Goal: Navigation & Orientation: Find specific page/section

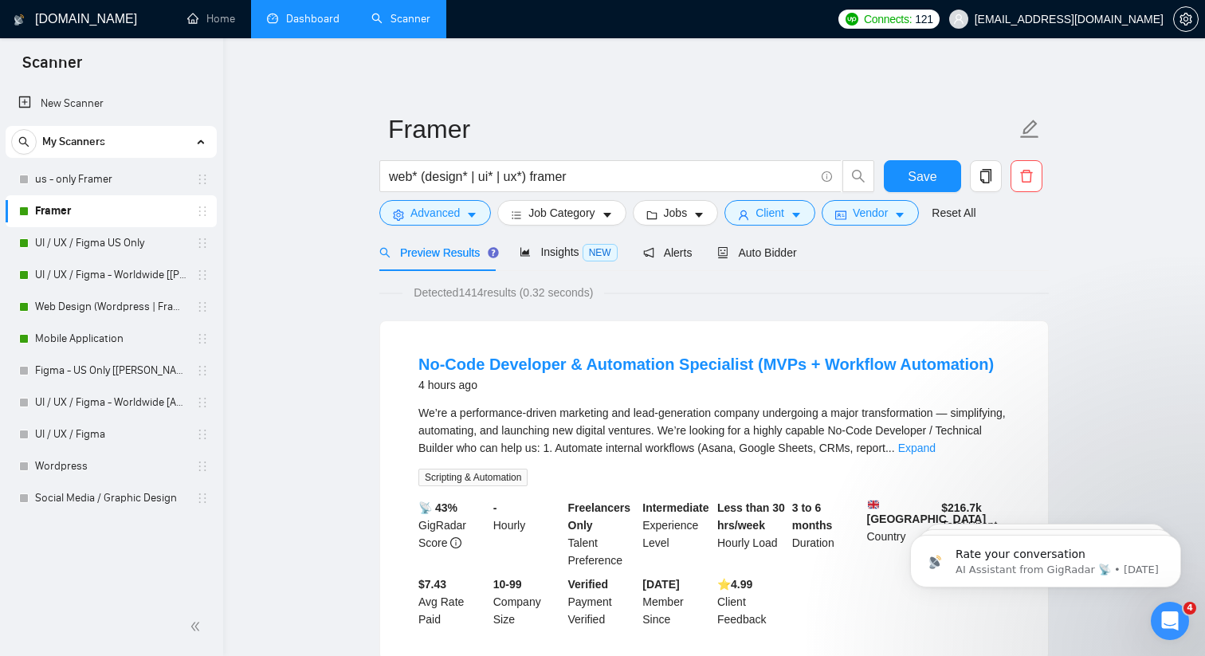
click at [297, 26] on link "Dashboard" at bounding box center [303, 19] width 73 height 14
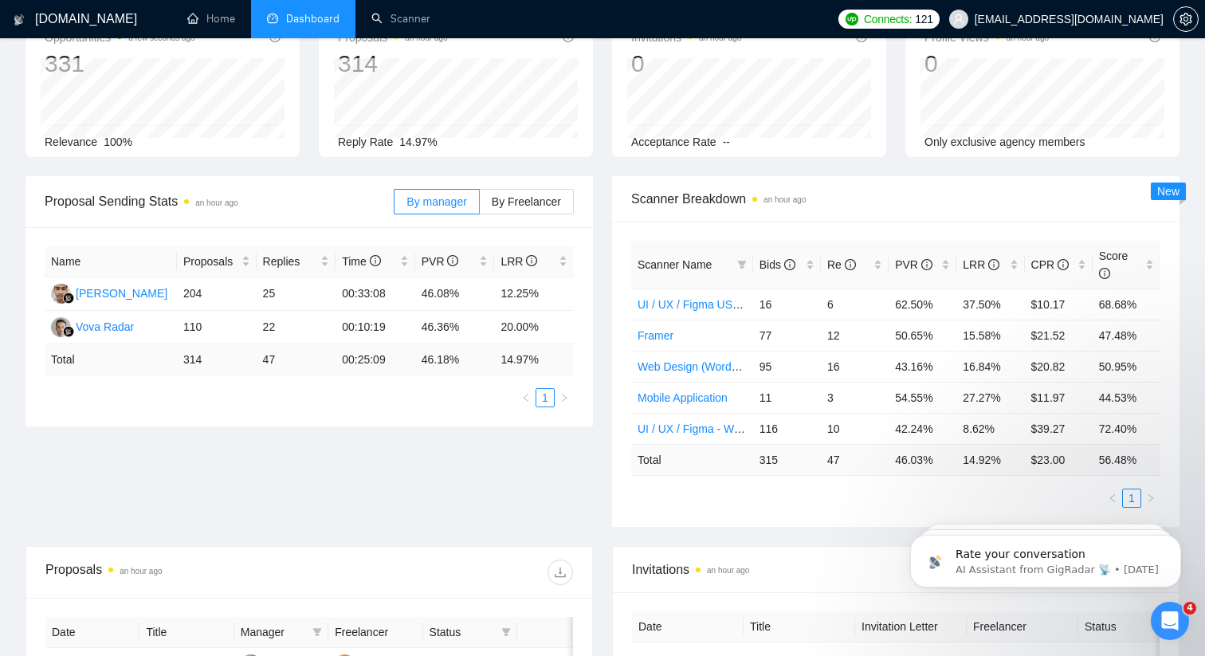
scroll to position [101, 0]
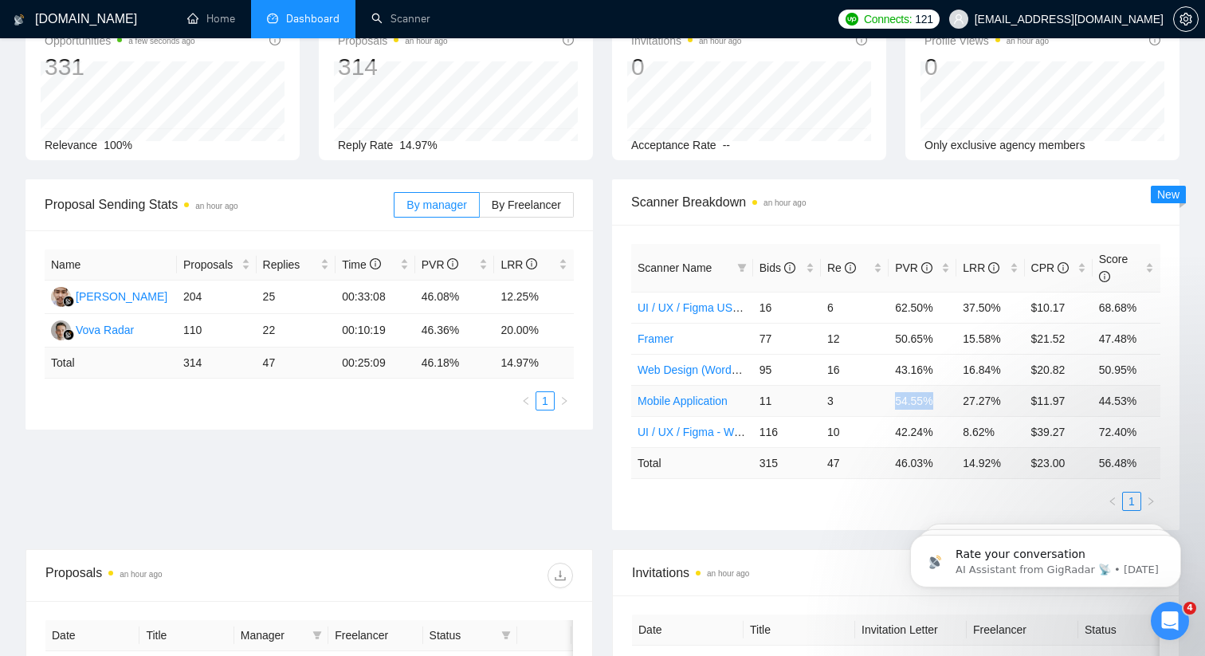
drag, startPoint x: 940, startPoint y: 402, endPoint x: 879, endPoint y: 397, distance: 61.6
click at [879, 397] on tr "Mobile Application 11 3 54.55% 27.27% $11.97 44.53%" at bounding box center [895, 400] width 529 height 31
drag, startPoint x: 1008, startPoint y: 399, endPoint x: 961, endPoint y: 399, distance: 46.2
click at [961, 399] on td "27.27%" at bounding box center [991, 400] width 68 height 31
click at [784, 399] on td "11" at bounding box center [787, 400] width 68 height 31
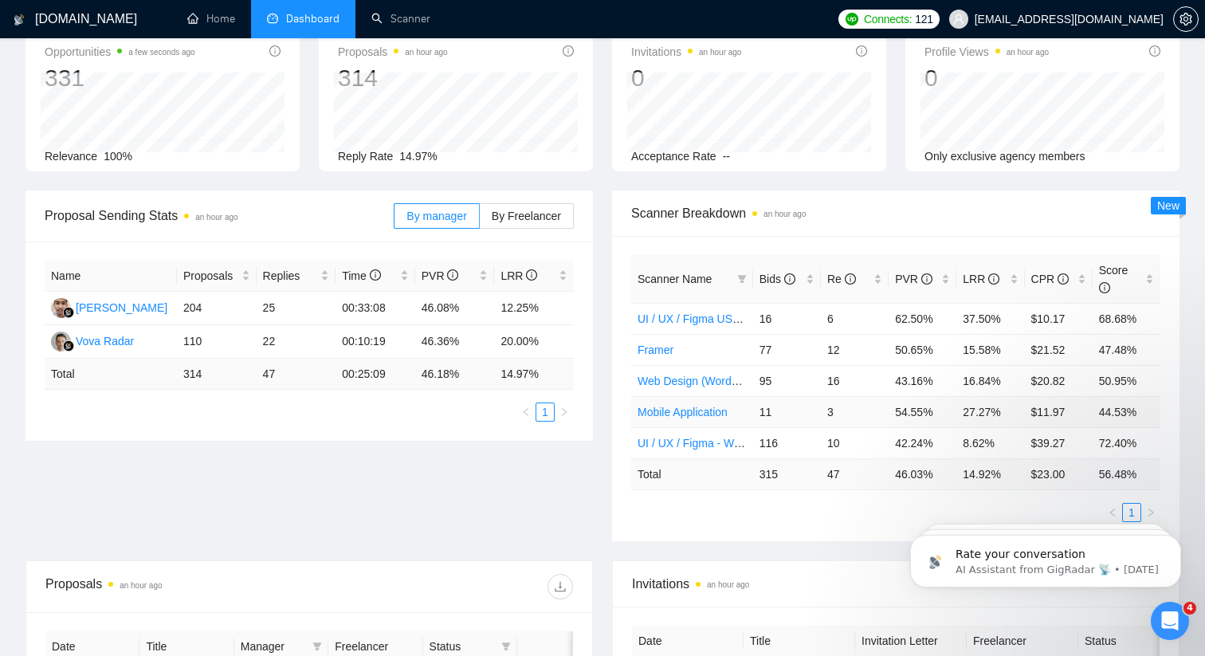
scroll to position [86, 0]
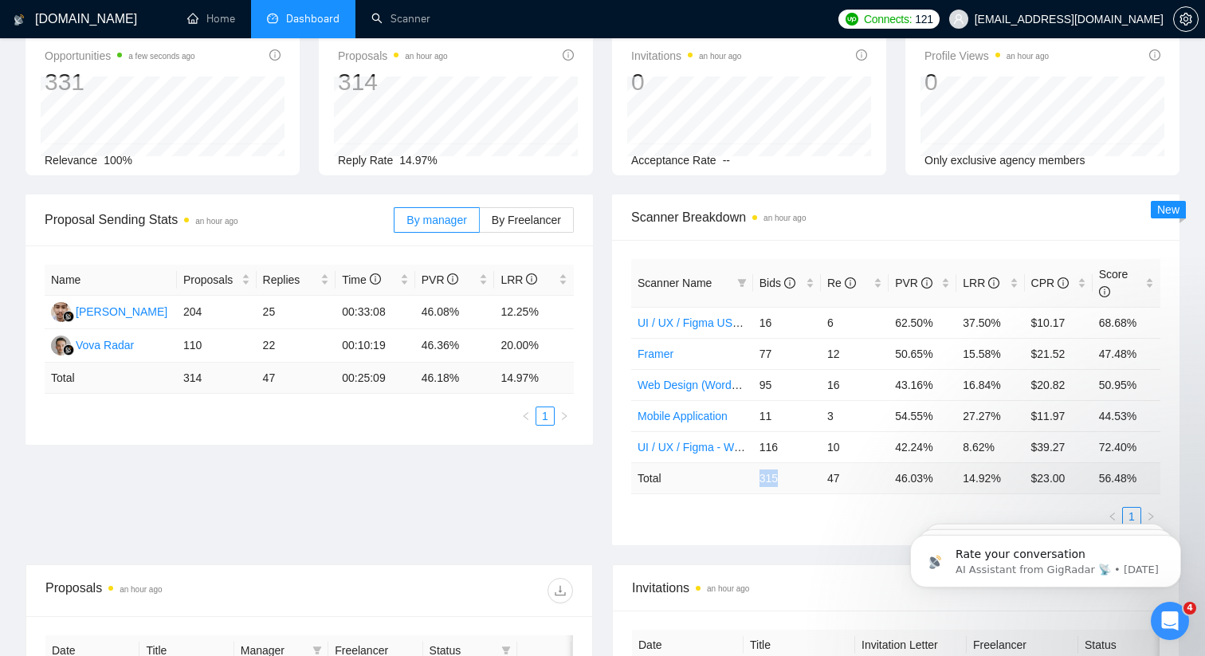
drag, startPoint x: 784, startPoint y: 475, endPoint x: 753, endPoint y: 476, distance: 31.1
click at [753, 476] on td "315" at bounding box center [787, 477] width 68 height 31
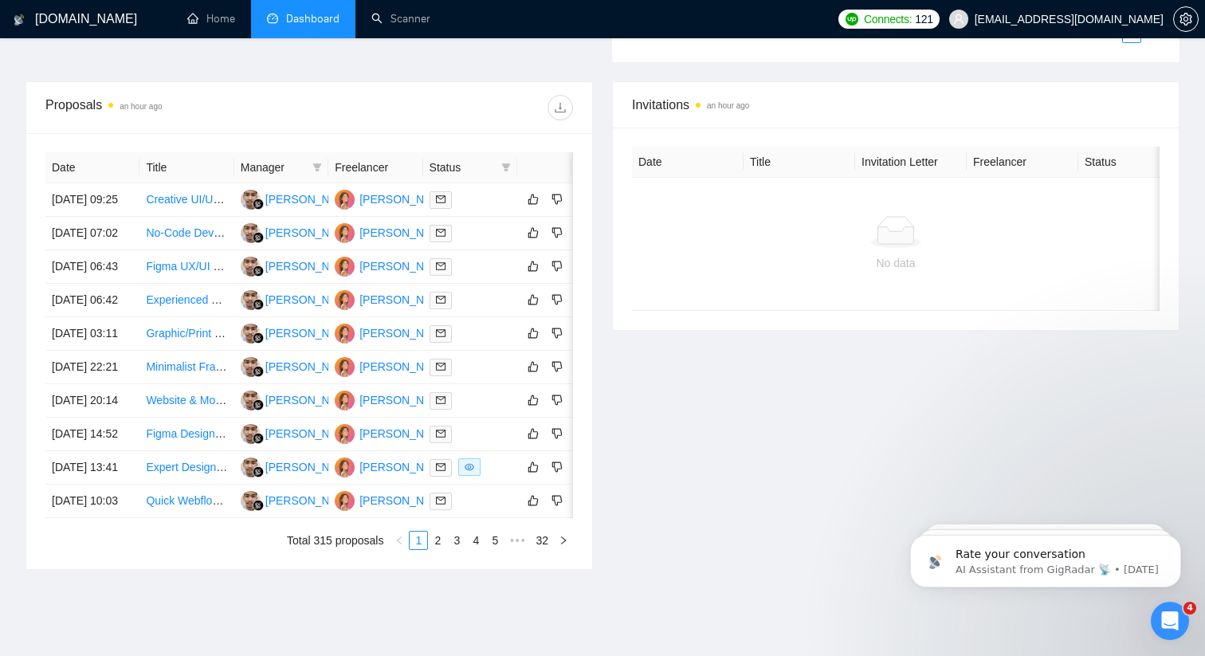
scroll to position [586, 0]
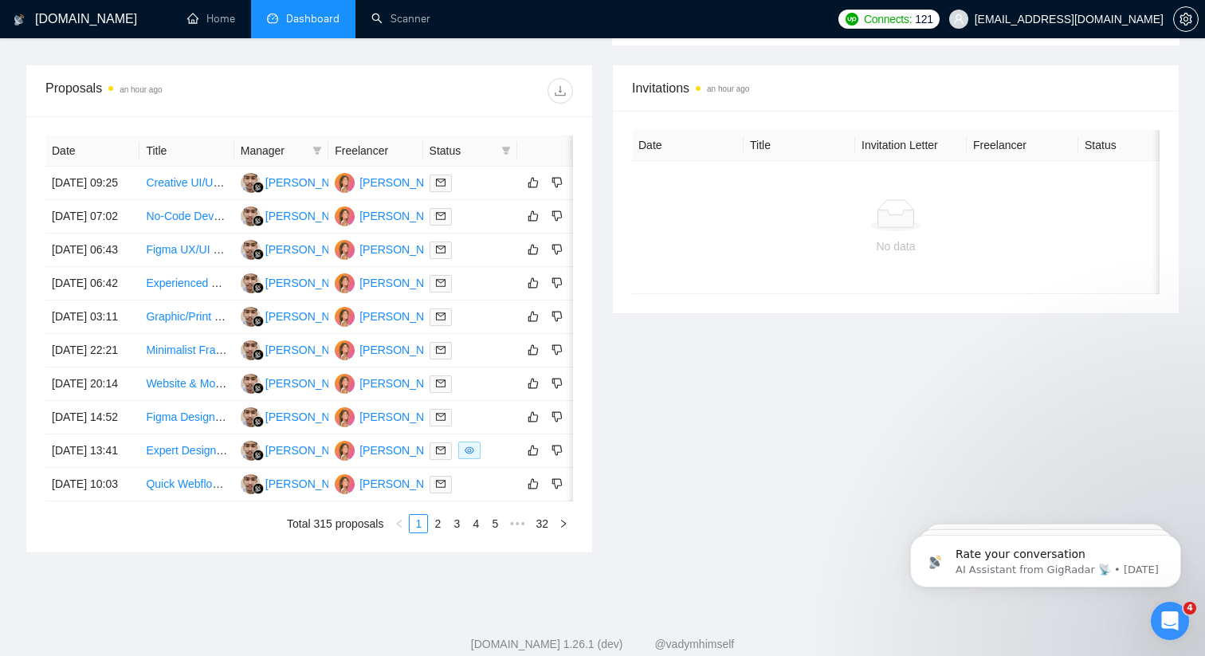
click at [367, 144] on th "Freelancer" at bounding box center [375, 151] width 94 height 31
click at [461, 145] on span "Status" at bounding box center [462, 151] width 65 height 18
click at [505, 155] on icon "filter" at bounding box center [506, 151] width 10 height 10
click at [438, 182] on input "checkbox" at bounding box center [434, 181] width 13 height 13
checkbox input "true"
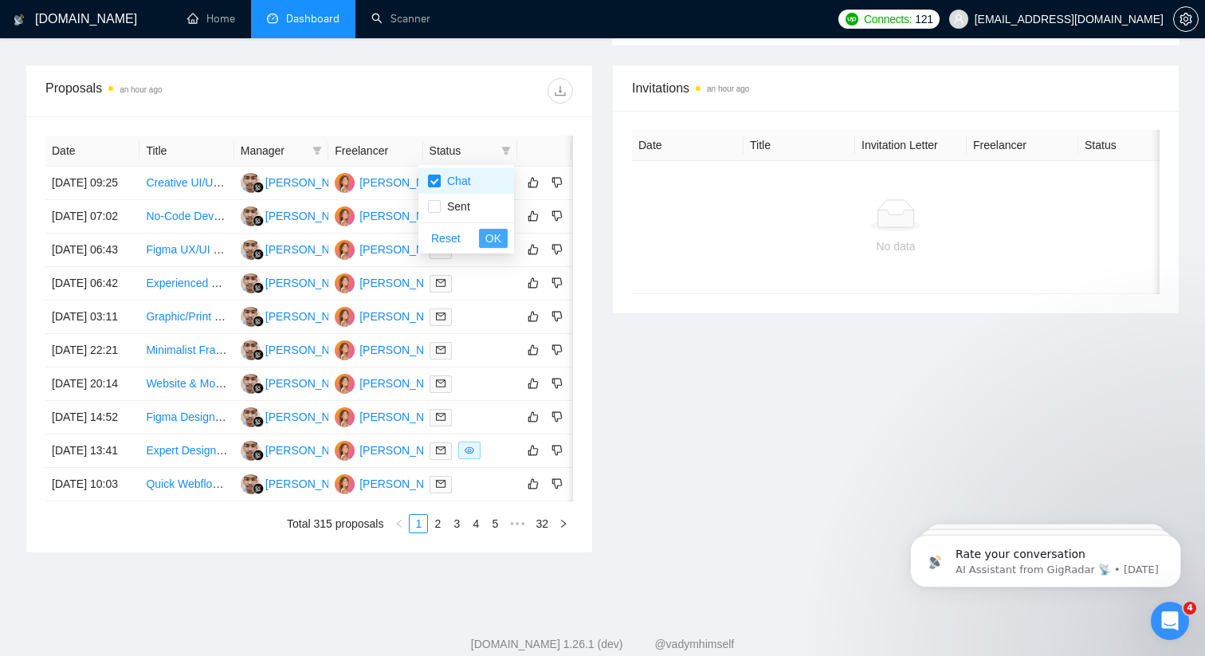
click at [491, 230] on span "OK" at bounding box center [494, 239] width 16 height 18
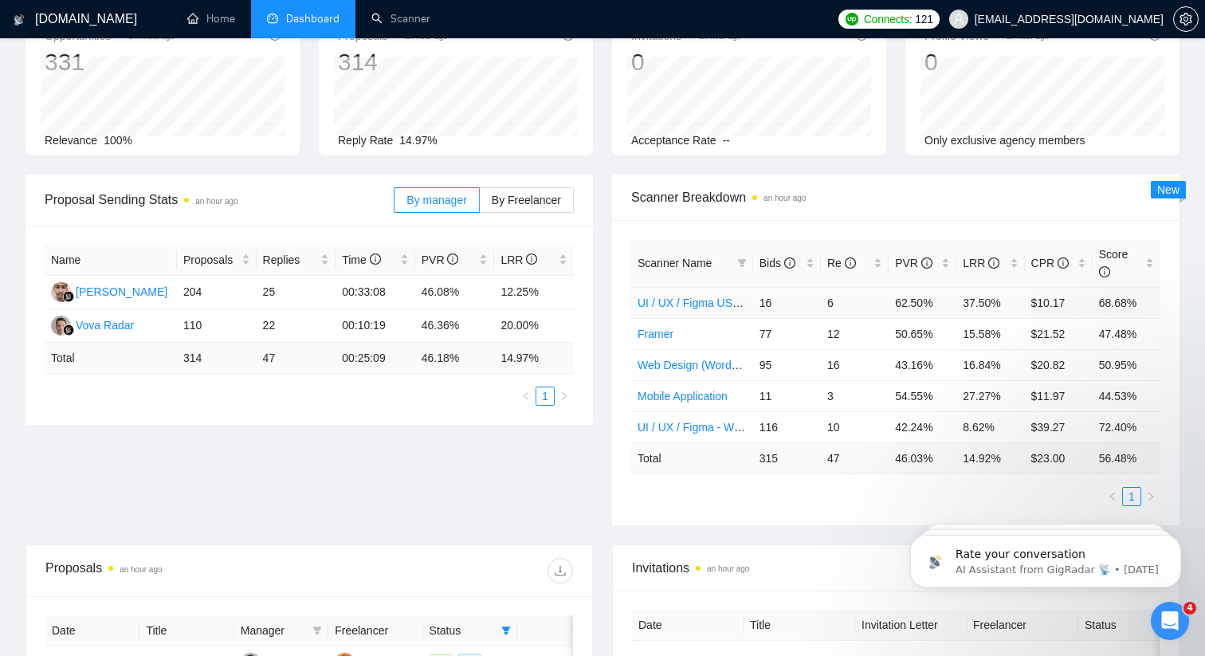
scroll to position [132, 0]
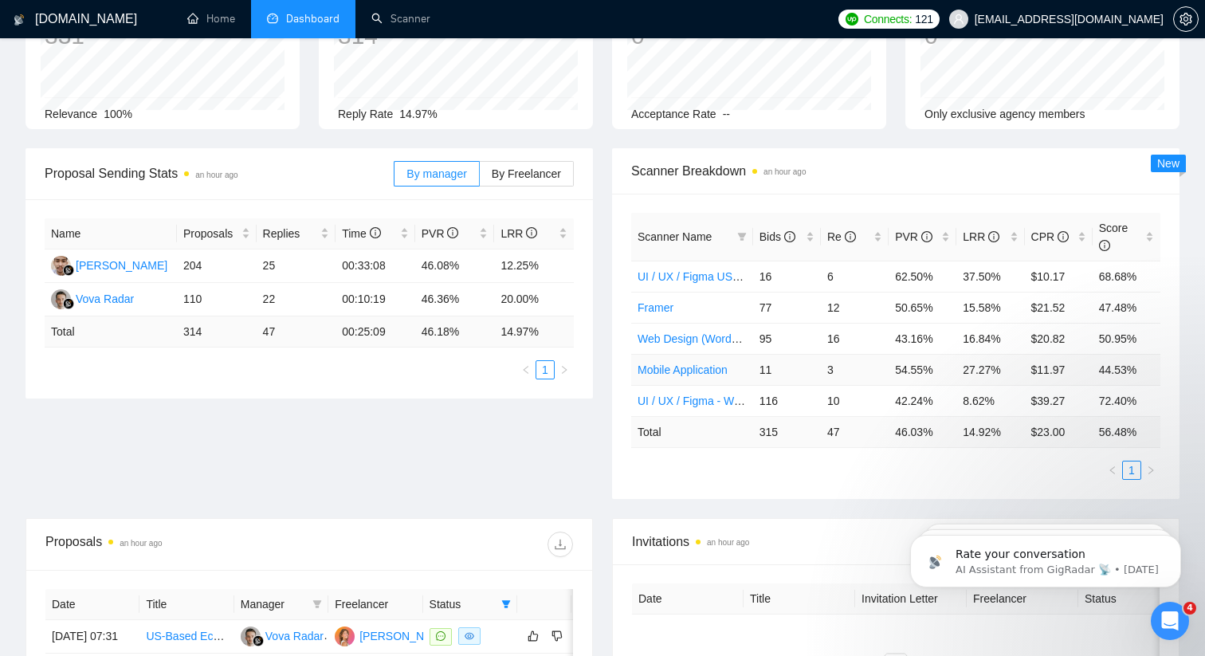
click at [708, 372] on link "Mobile Application" at bounding box center [683, 370] width 90 height 13
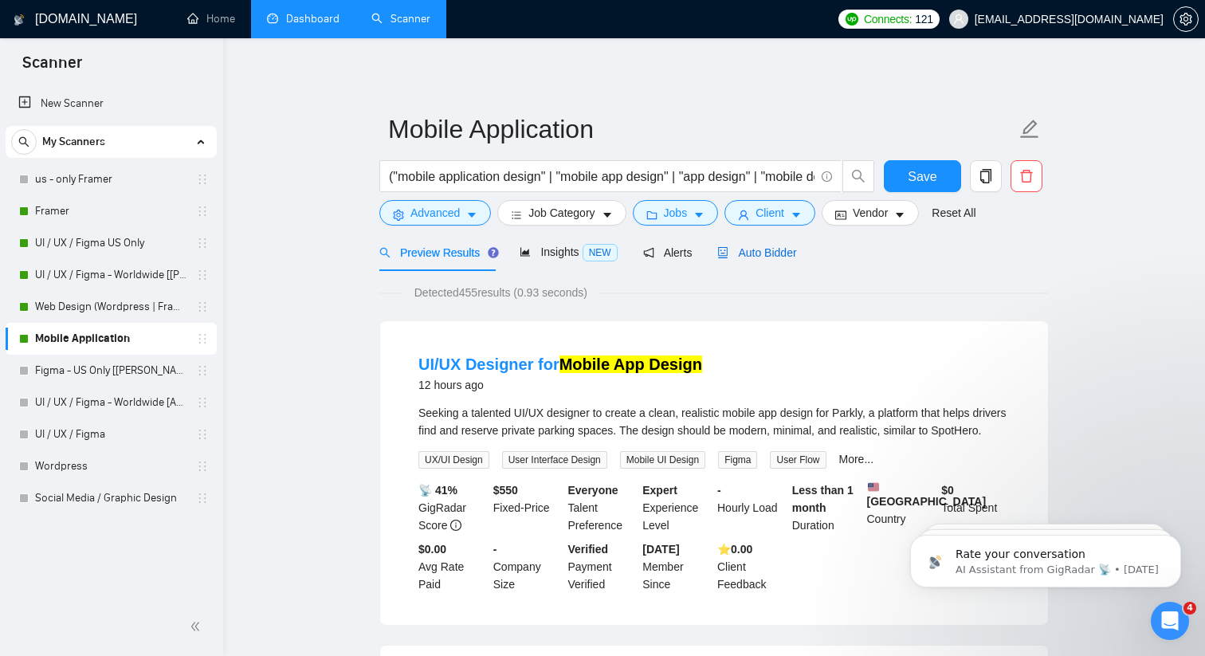
click at [766, 257] on span "Auto Bidder" at bounding box center [757, 252] width 79 height 13
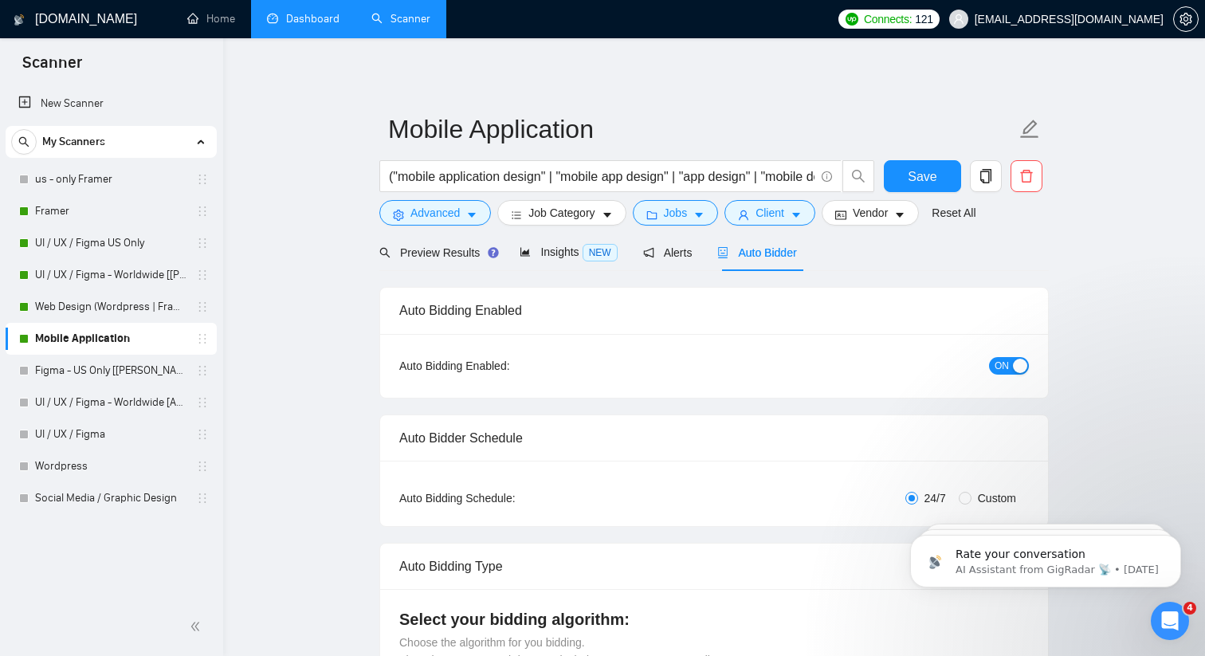
click at [308, 19] on link "Dashboard" at bounding box center [303, 19] width 73 height 14
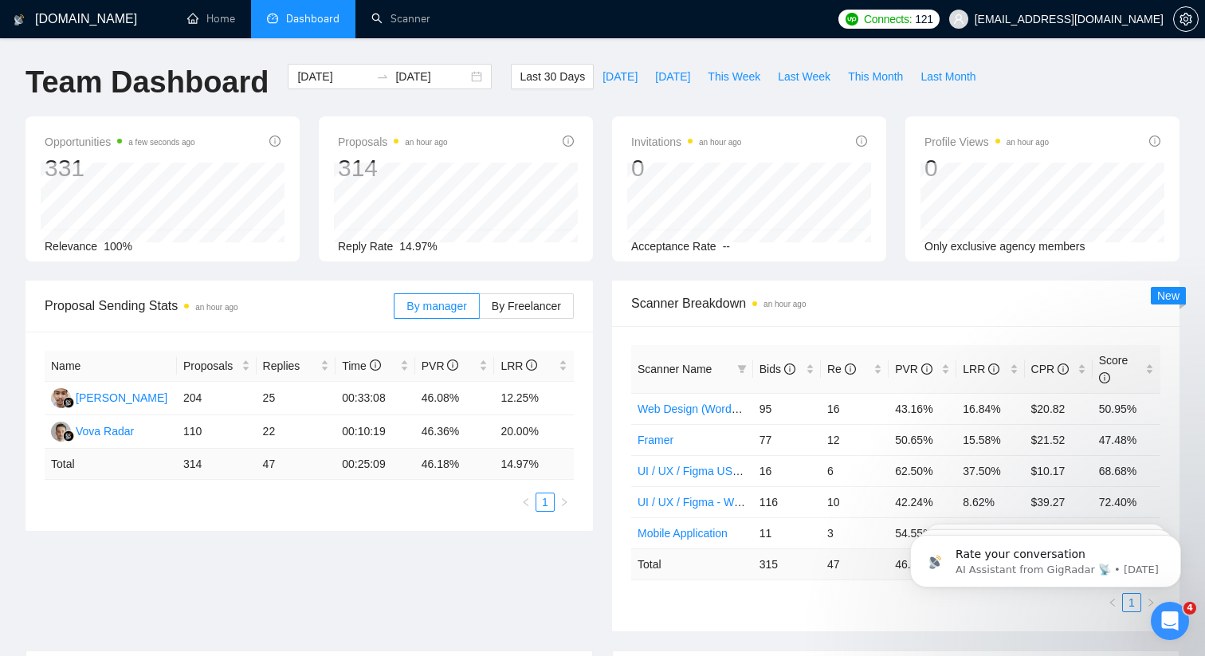
click at [18, 23] on img at bounding box center [19, 20] width 11 height 26
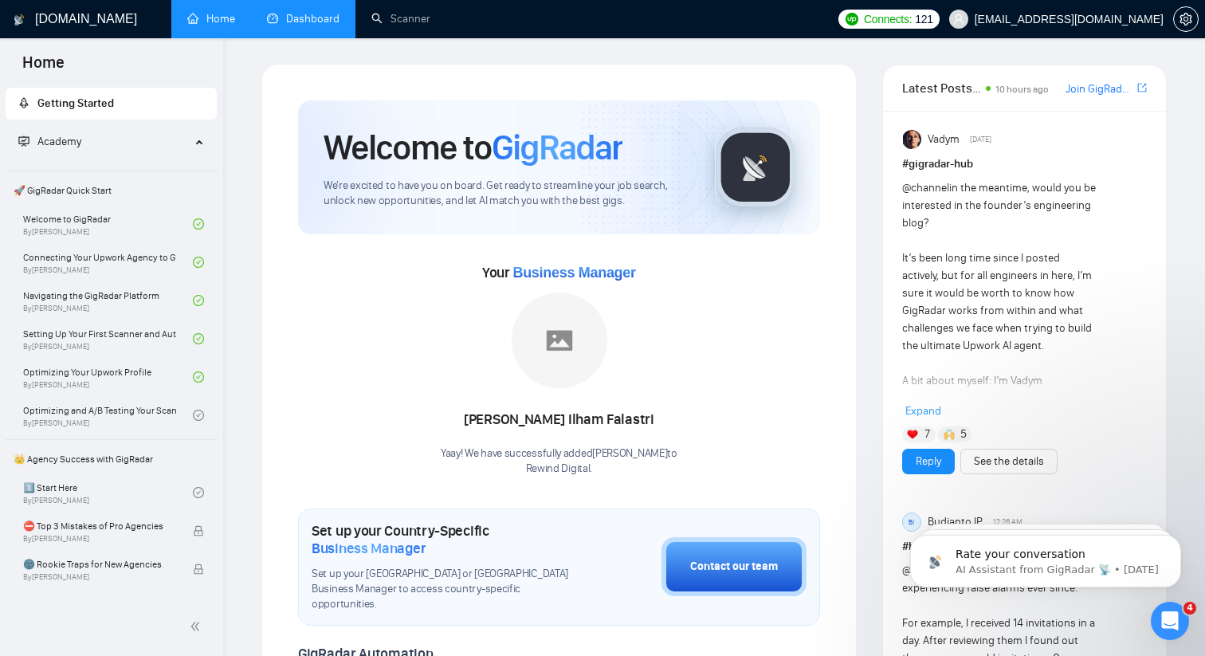
click at [328, 26] on link "Dashboard" at bounding box center [303, 19] width 73 height 14
